Goal: Information Seeking & Learning: Learn about a topic

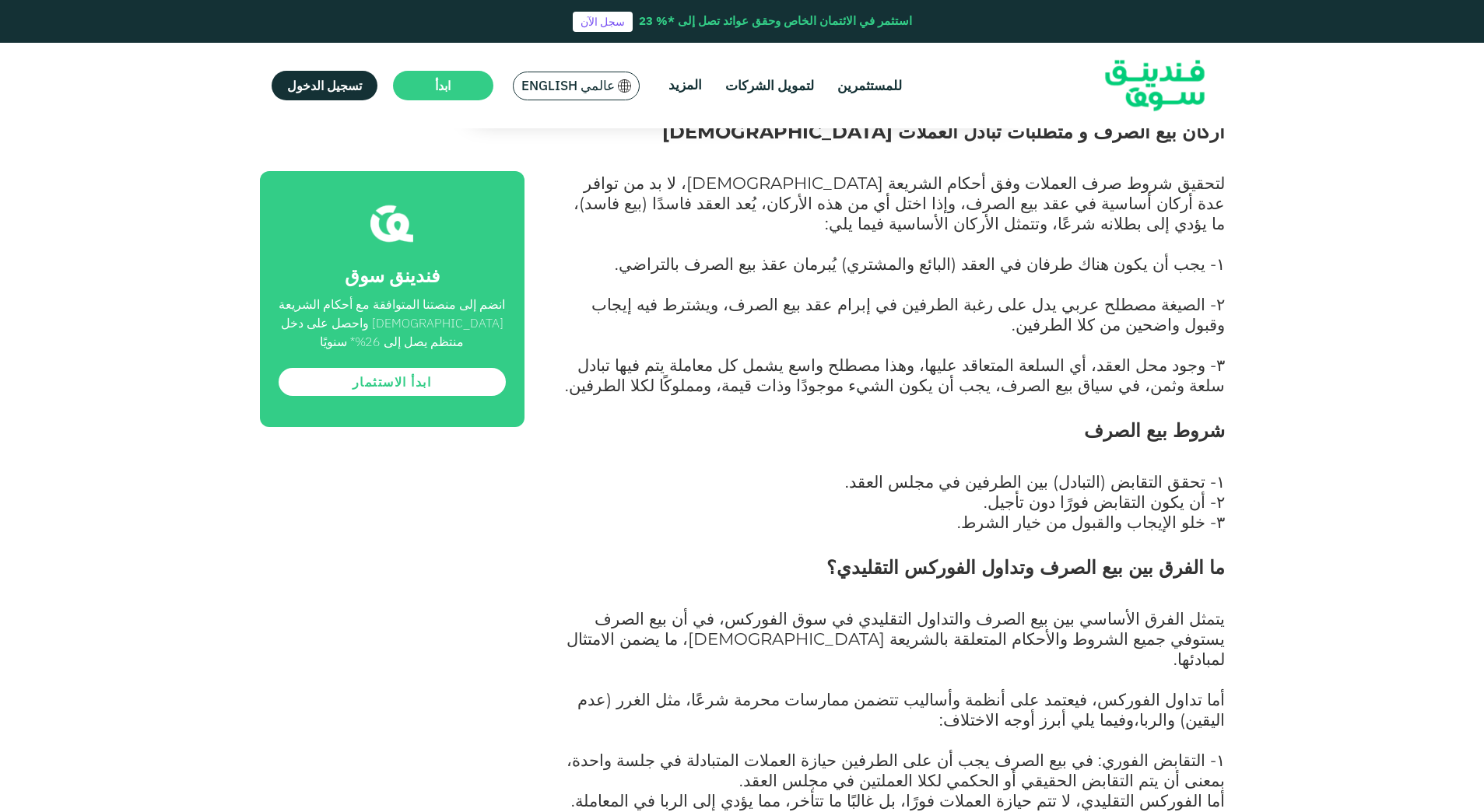
scroll to position [1633, 0]
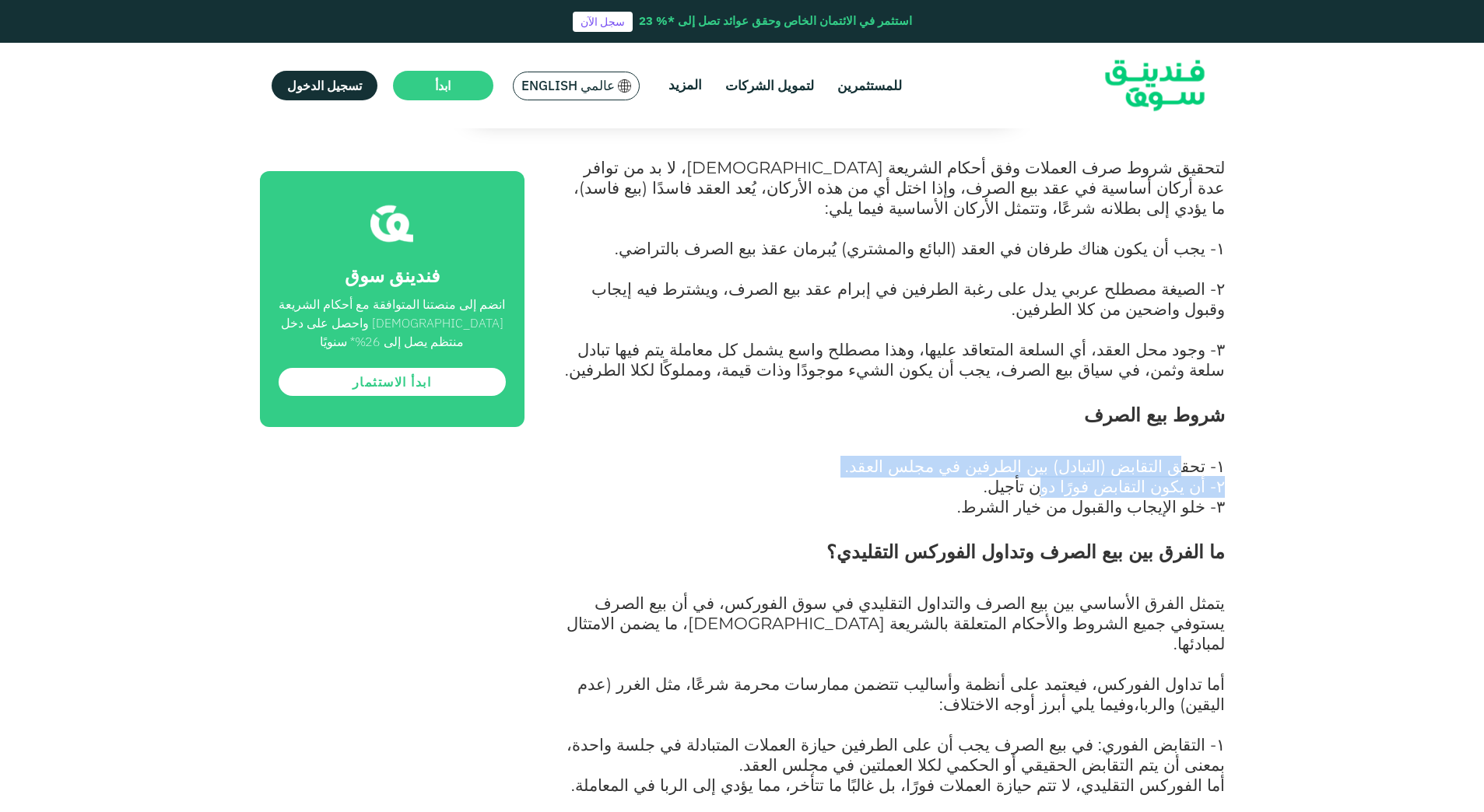
drag, startPoint x: 1152, startPoint y: 370, endPoint x: 1045, endPoint y: 375, distance: 107.1
click at [1049, 375] on div "شهدت الصناعة المالية [DEMOGRAPHIC_DATA] تطورًا متسارعًا خلال العقود القليلة الم…" at bounding box center [892, 575] width 665 height 2213
drag, startPoint x: 1045, startPoint y: 375, endPoint x: 1005, endPoint y: 402, distance: 48.3
click at [1005, 498] on p "٣- خلو الإيجاب والقبول من خيار الشرط." at bounding box center [892, 517] width 665 height 40
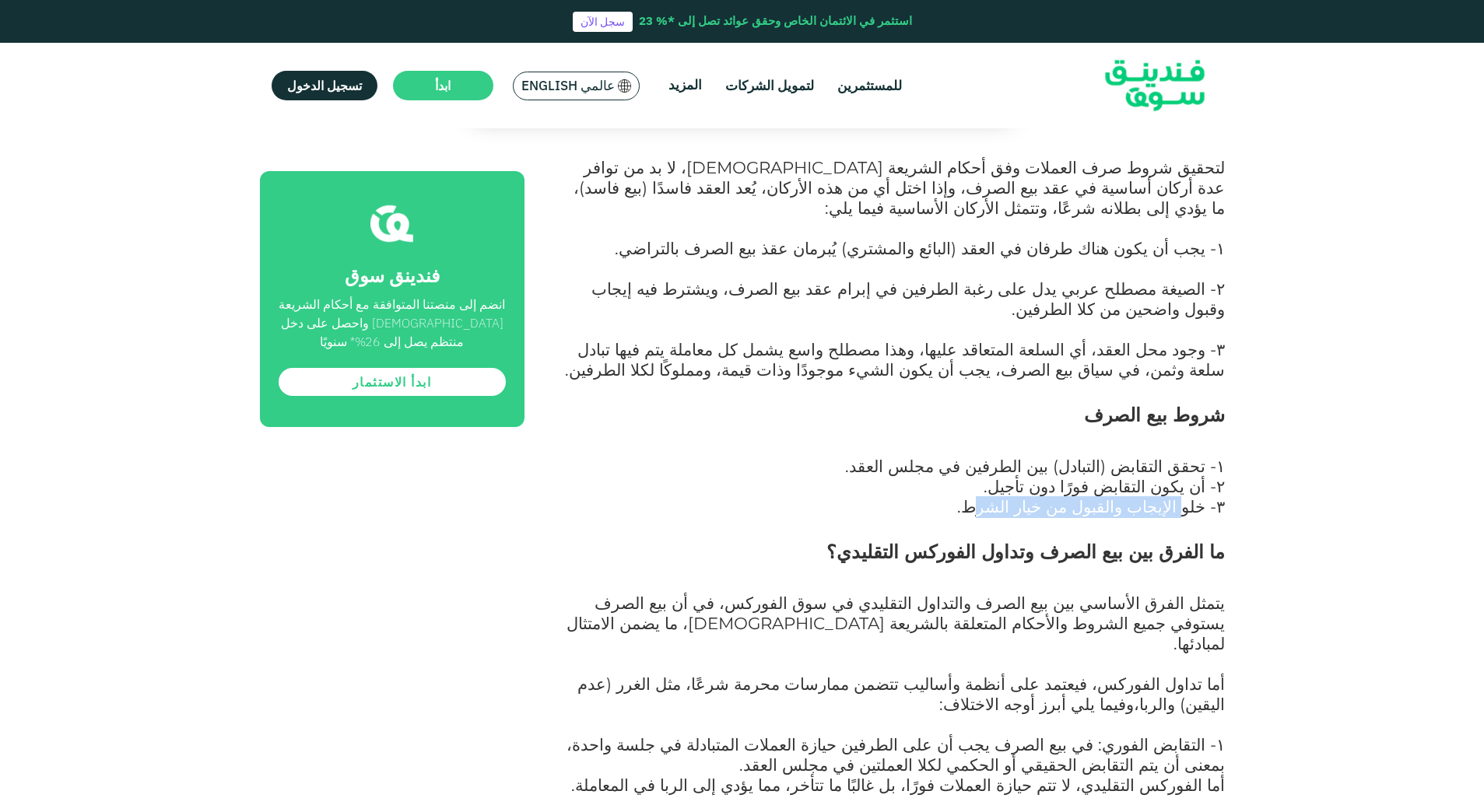
drag, startPoint x: 1093, startPoint y: 406, endPoint x: 1188, endPoint y: 406, distance: 95.0
click at [1188, 496] on span "٣- خلو الإيجاب والقبول من خيار الشرط." at bounding box center [1090, 506] width 268 height 21
drag, startPoint x: 1188, startPoint y: 406, endPoint x: 1198, endPoint y: 385, distance: 23.3
click at [1198, 476] on span "٢- أن يكون التقابض فورًا دون تأجيل." at bounding box center [1103, 487] width 241 height 21
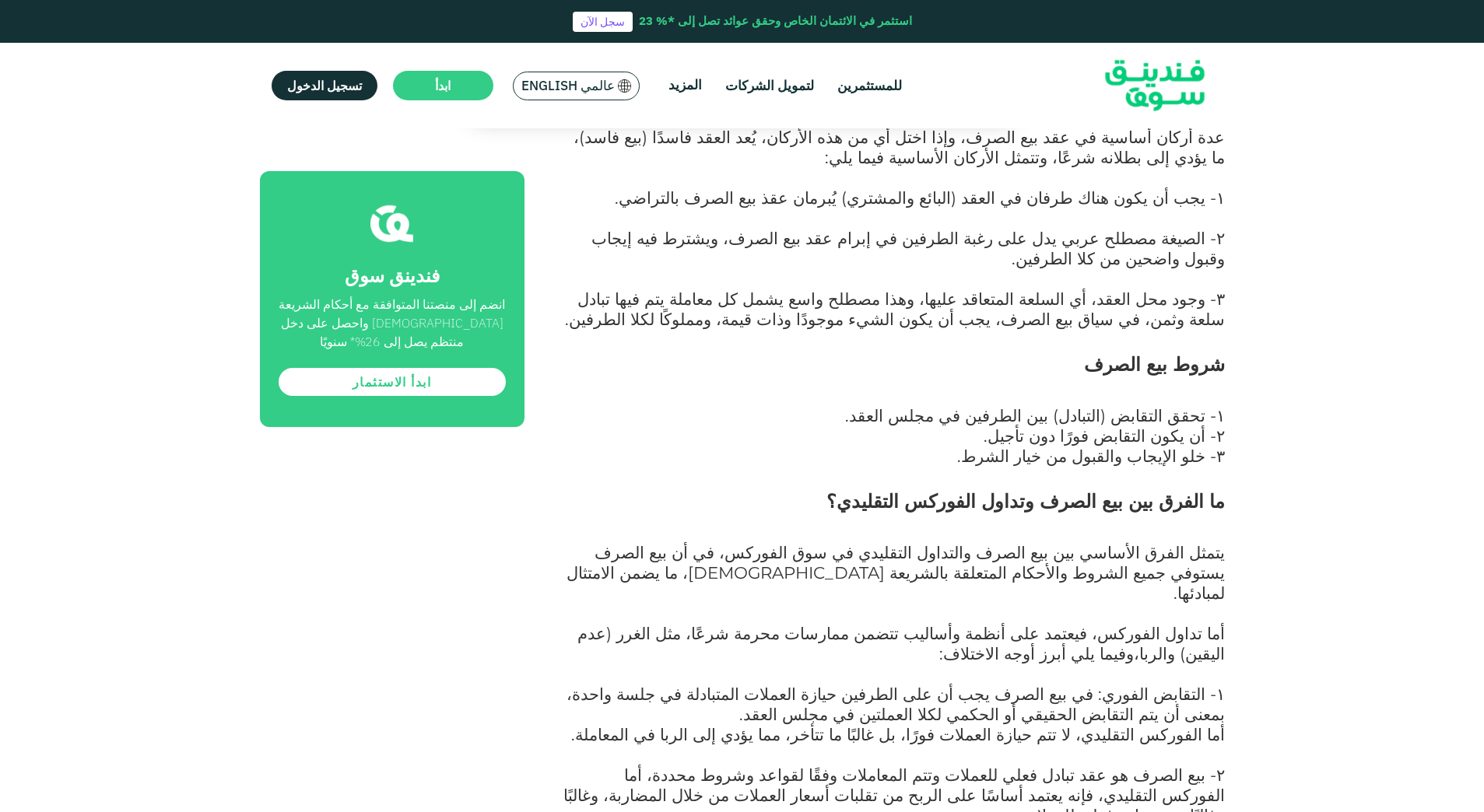
scroll to position [1711, 0]
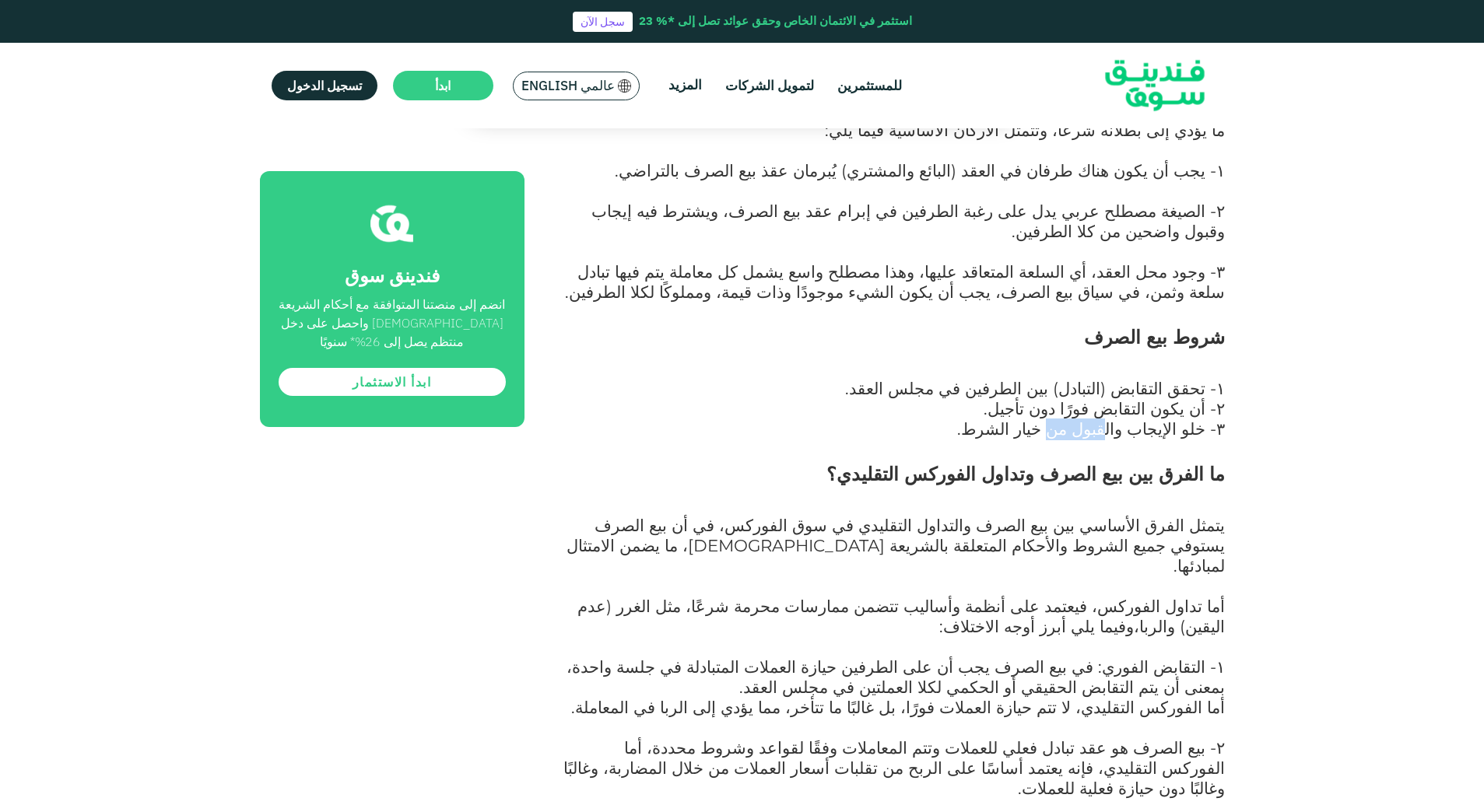
drag, startPoint x: 1112, startPoint y: 333, endPoint x: 1066, endPoint y: 333, distance: 46.0
click at [1066, 419] on span "٣- خلو الإيجاب والقبول من خيار الشرط." at bounding box center [1090, 429] width 268 height 21
drag, startPoint x: 1066, startPoint y: 333, endPoint x: 1025, endPoint y: 334, distance: 41.0
click at [1026, 419] on span "٣- خلو الإيجاب والقبول من خيار الشرط." at bounding box center [1090, 429] width 268 height 21
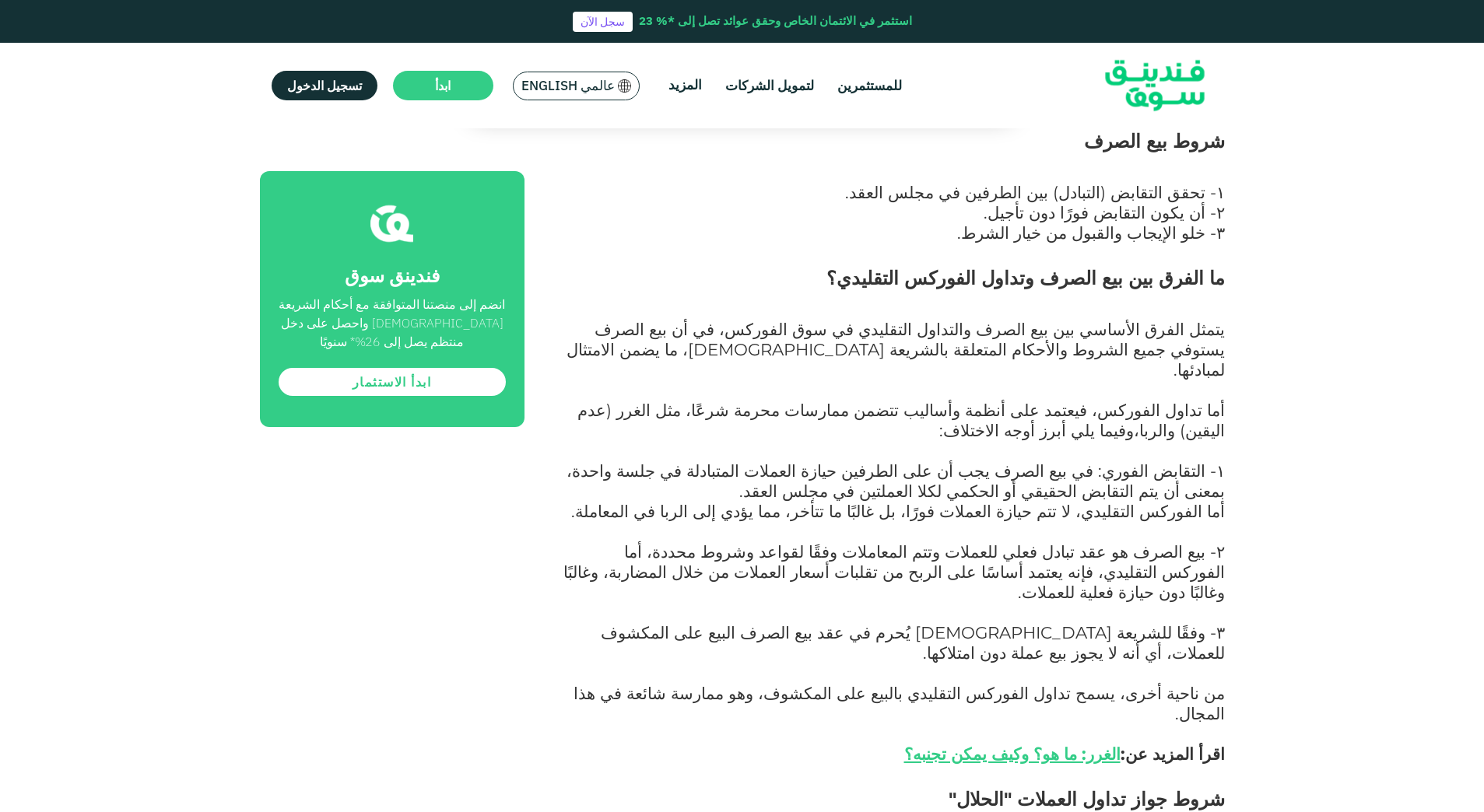
scroll to position [1944, 0]
